Goal: Task Accomplishment & Management: Manage account settings

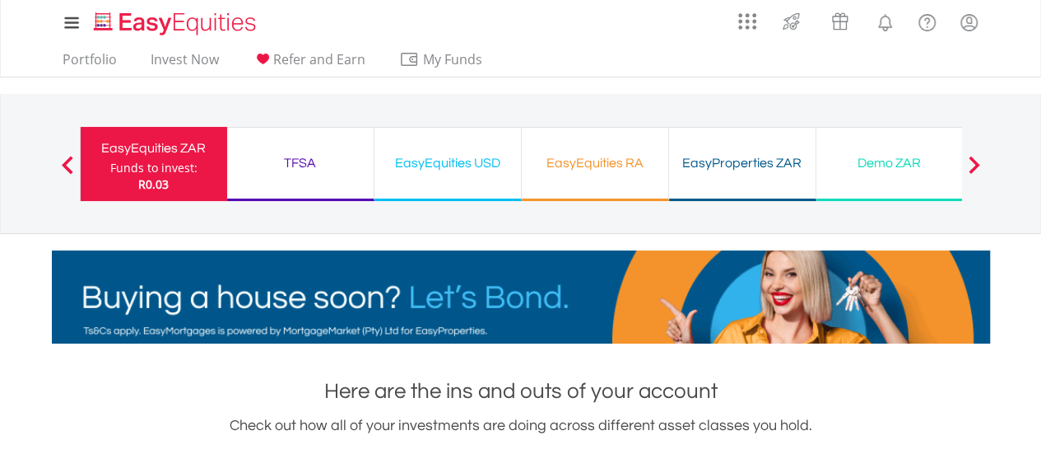
click at [293, 182] on div "TFSA Funds to invest: R0.03" at bounding box center [300, 164] width 147 height 74
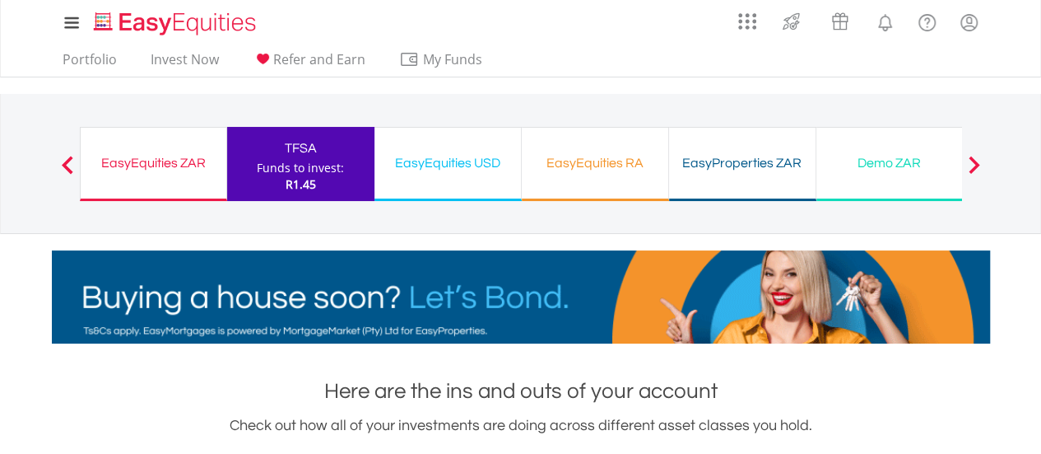
click at [570, 182] on div "EasyEquities RA Funds to invest: R1.45" at bounding box center [595, 164] width 147 height 74
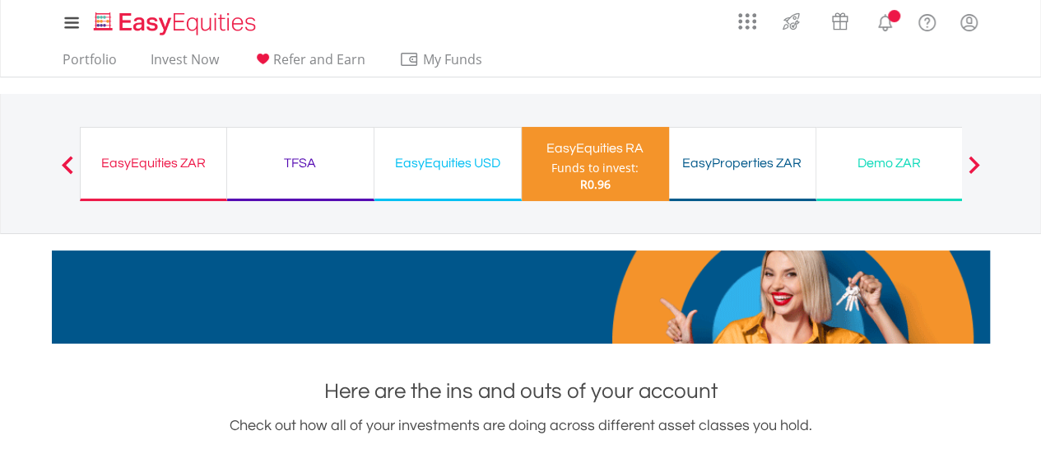
scroll to position [158, 313]
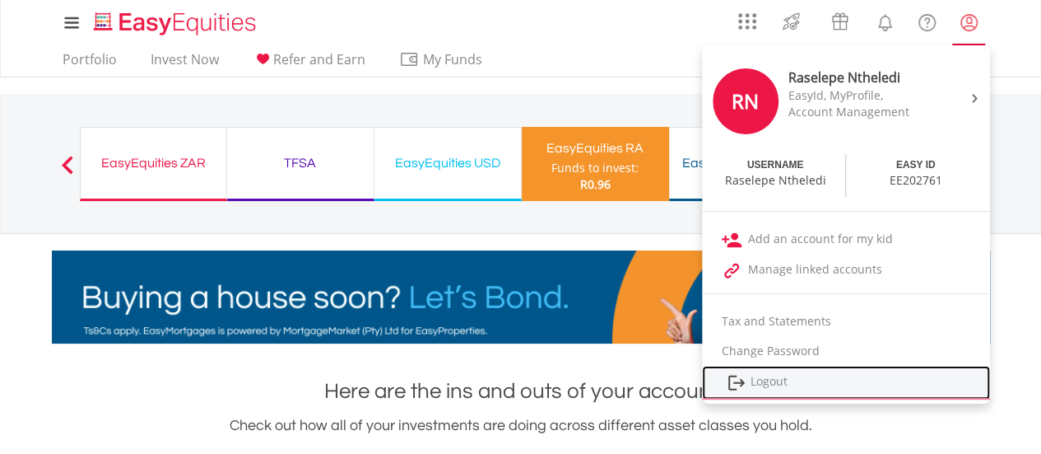
click at [757, 379] on link "Logout" at bounding box center [846, 382] width 288 height 34
